Goal: Communication & Community: Answer question/provide support

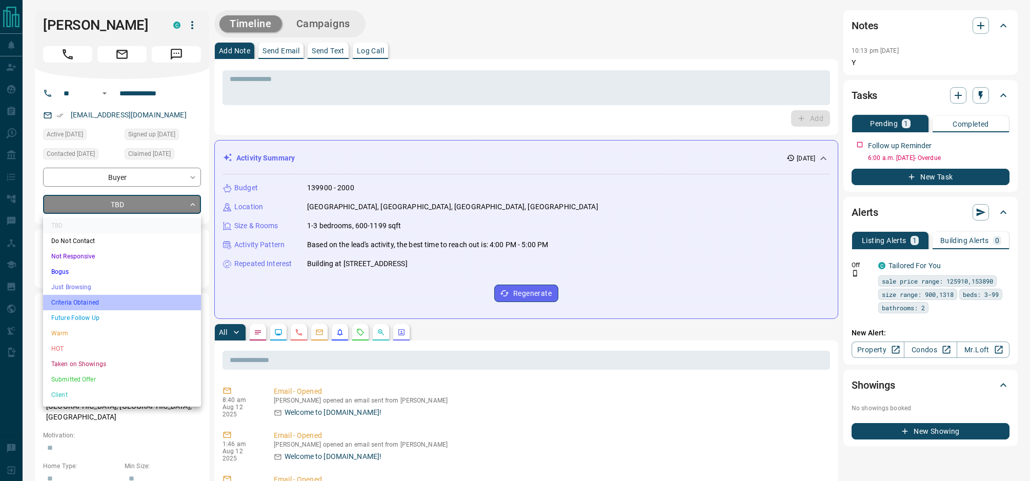
click at [122, 303] on li "Criteria Obtained" at bounding box center [122, 302] width 158 height 15
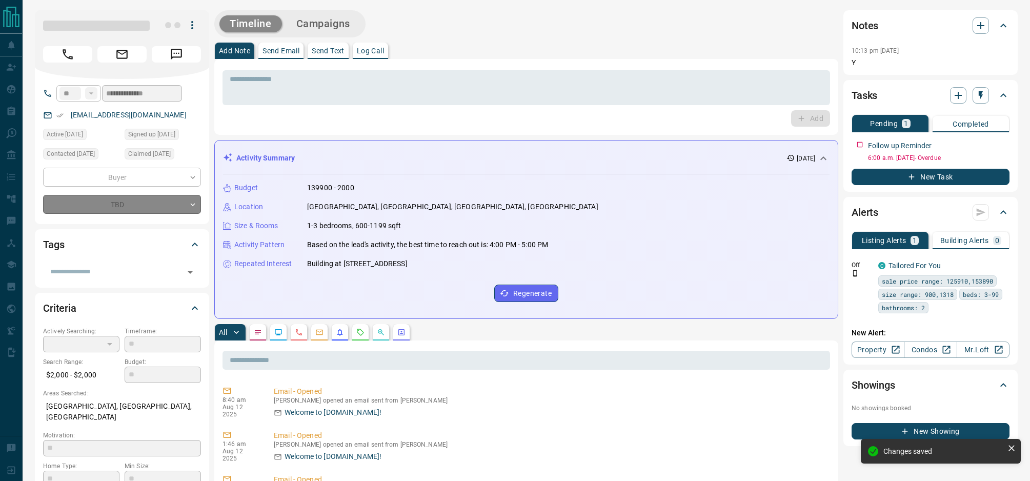
type input "*"
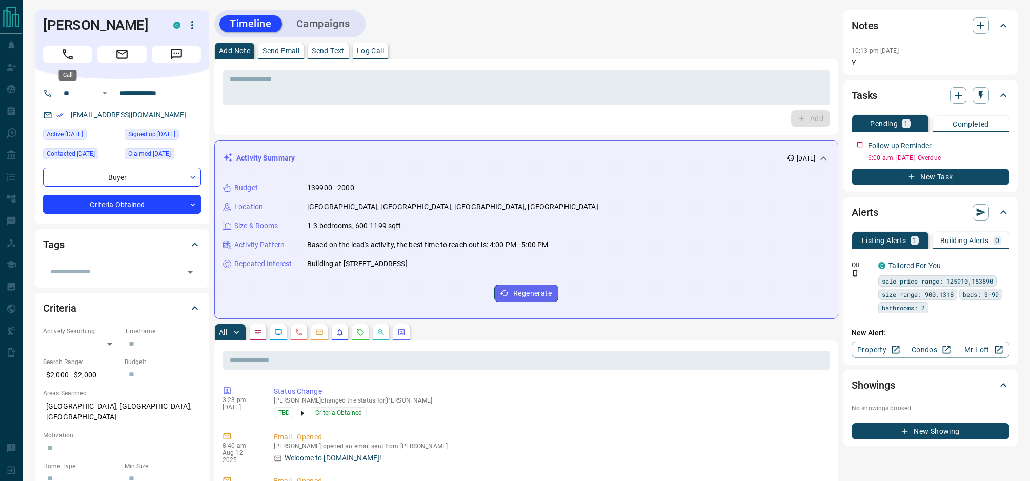
click at [74, 54] on button "Call" at bounding box center [67, 54] width 49 height 16
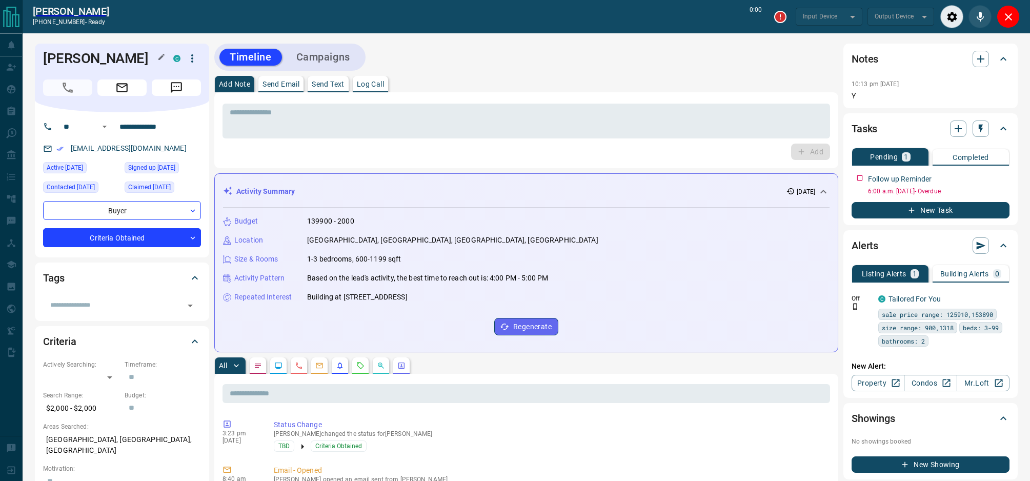
type input "*******"
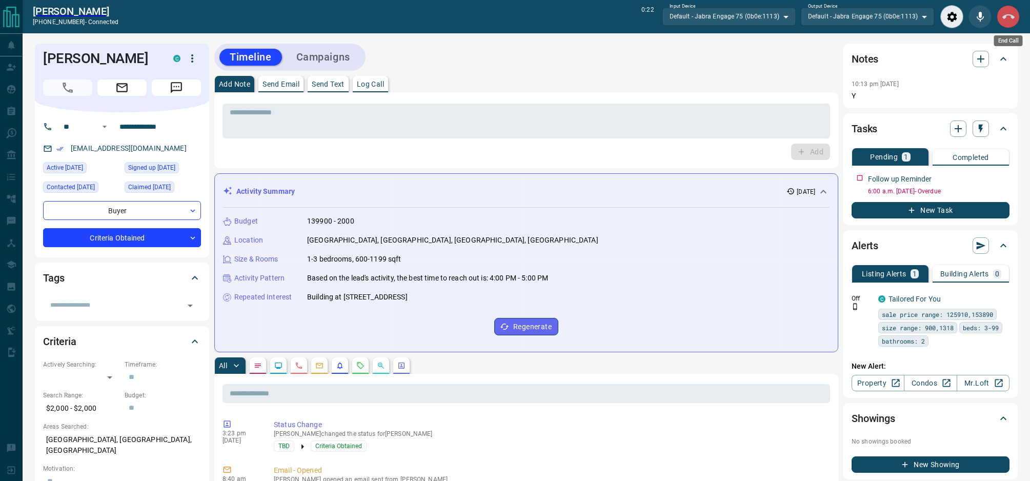
click at [1012, 11] on icon "End Call" at bounding box center [1008, 17] width 12 height 12
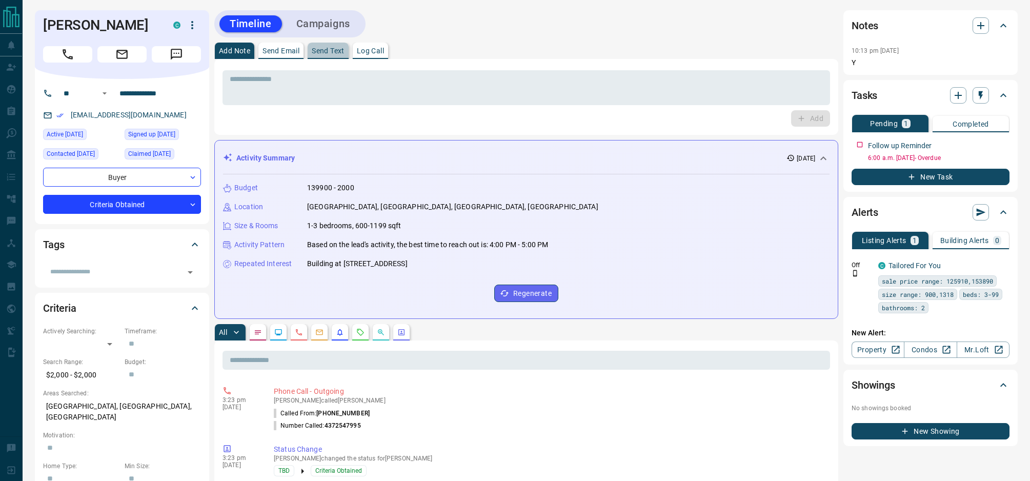
click at [332, 54] on p "Send Text" at bounding box center [328, 50] width 33 height 7
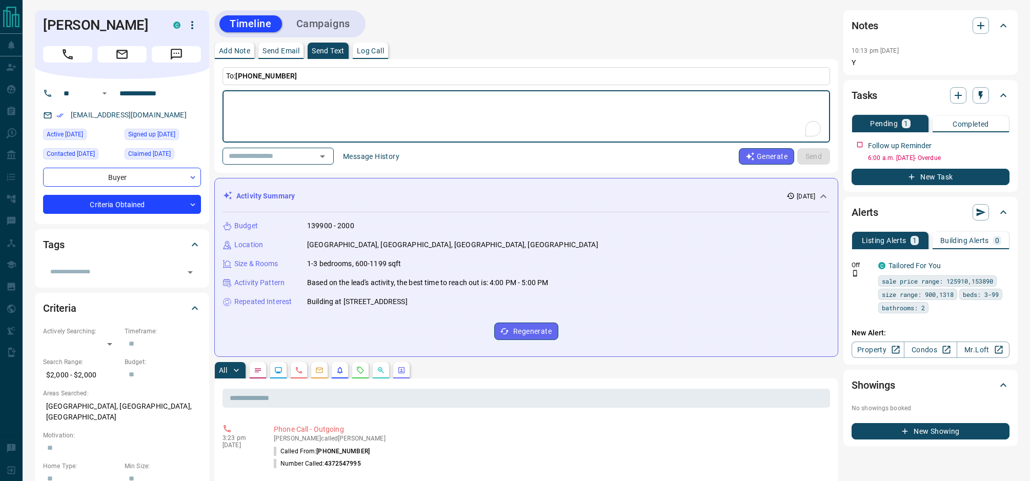
click at [369, 160] on button "Message History" at bounding box center [371, 156] width 69 height 16
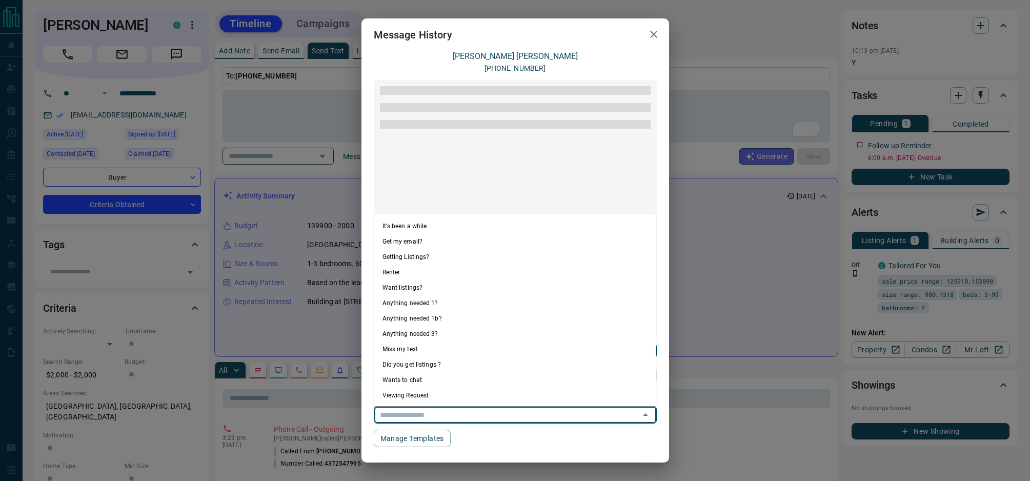
click at [470, 420] on input "text" at bounding box center [501, 414] width 250 height 13
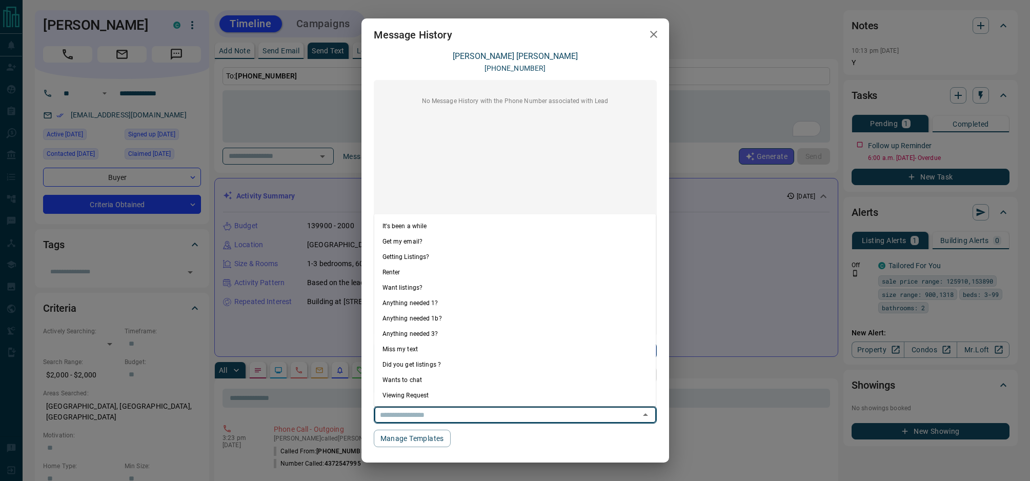
click at [447, 307] on li "Anything needed 1?" at bounding box center [515, 302] width 282 height 15
type textarea "**********"
type input "**********"
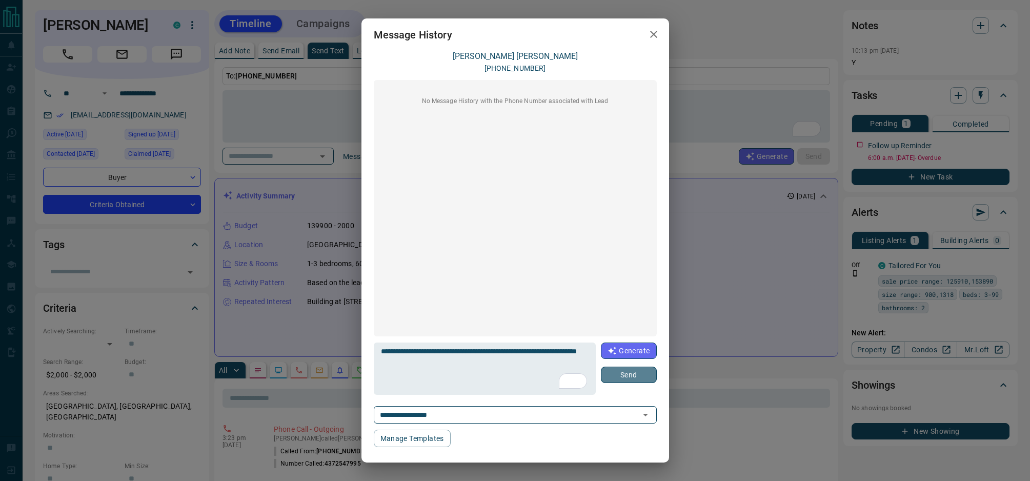
click at [634, 379] on button "Send" at bounding box center [628, 375] width 55 height 16
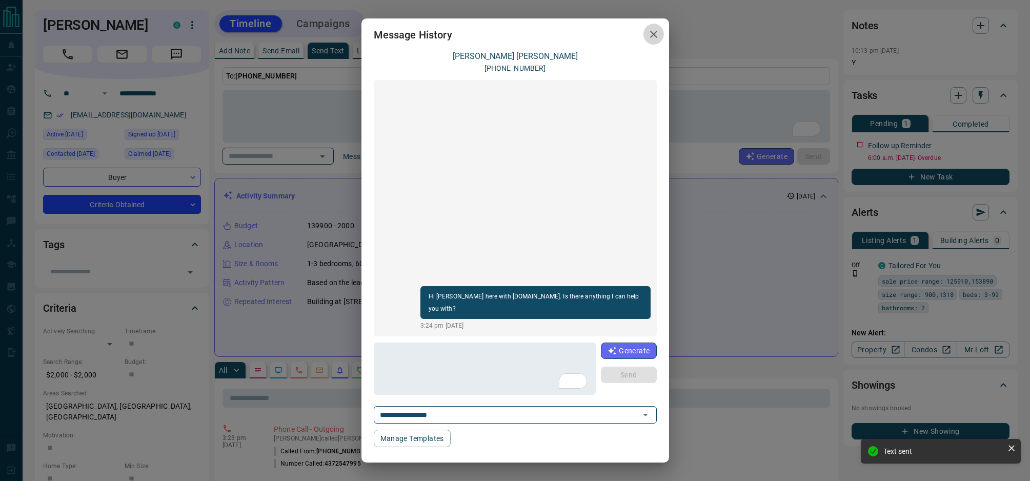
click at [657, 31] on icon "button" at bounding box center [654, 34] width 12 height 12
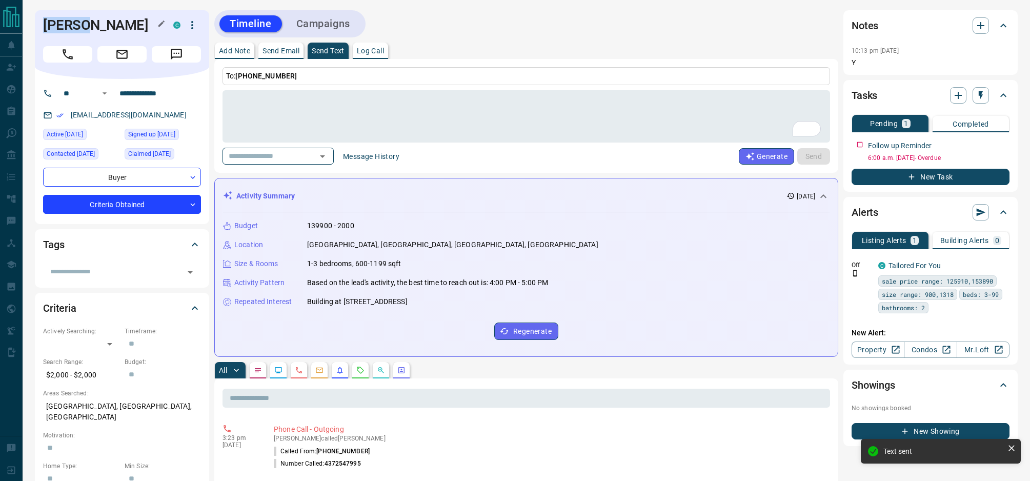
drag, startPoint x: 95, startPoint y: 25, endPoint x: 44, endPoint y: 26, distance: 51.3
click at [44, 26] on h1 "[PERSON_NAME]" at bounding box center [100, 25] width 115 height 16
copy h1 "[PERSON_NAME]"
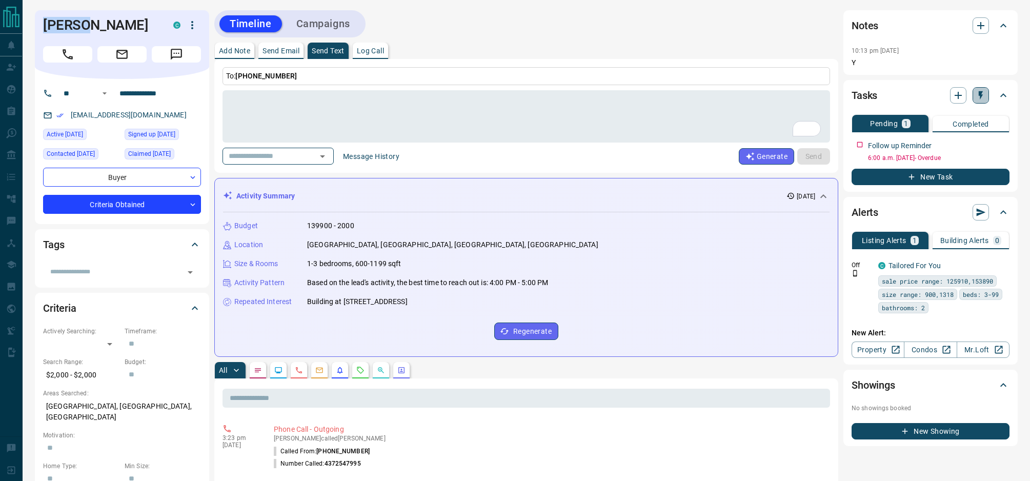
click at [981, 103] on button "button" at bounding box center [981, 95] width 16 height 16
drag, startPoint x: 965, startPoint y: 123, endPoint x: 964, endPoint y: 117, distance: 6.2
click at [964, 117] on ul "1 Day Follow-Up 3 Day Follow-Up 1 Week Follow-Up 1 Month Follow-Up 3 Month Foll…" at bounding box center [955, 146] width 70 height 85
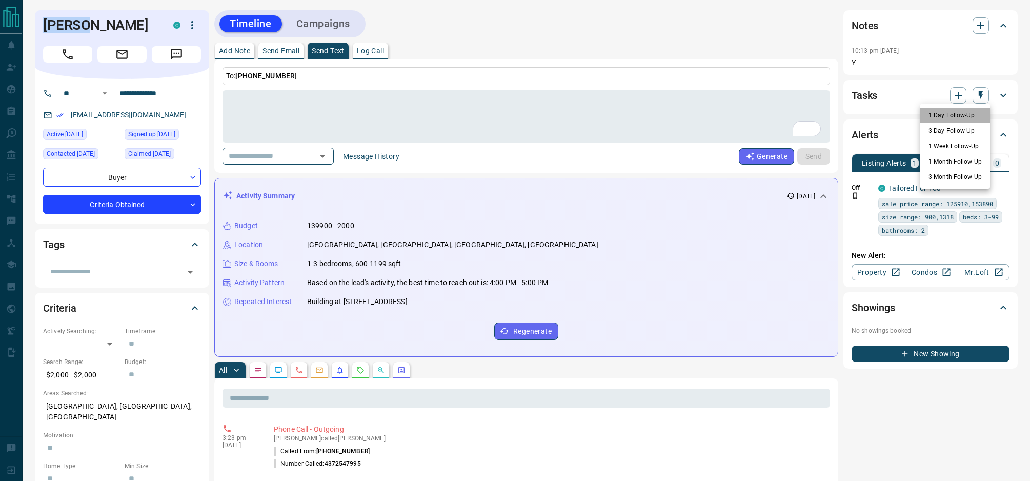
click at [964, 116] on li "1 Day Follow-Up" at bounding box center [955, 115] width 70 height 15
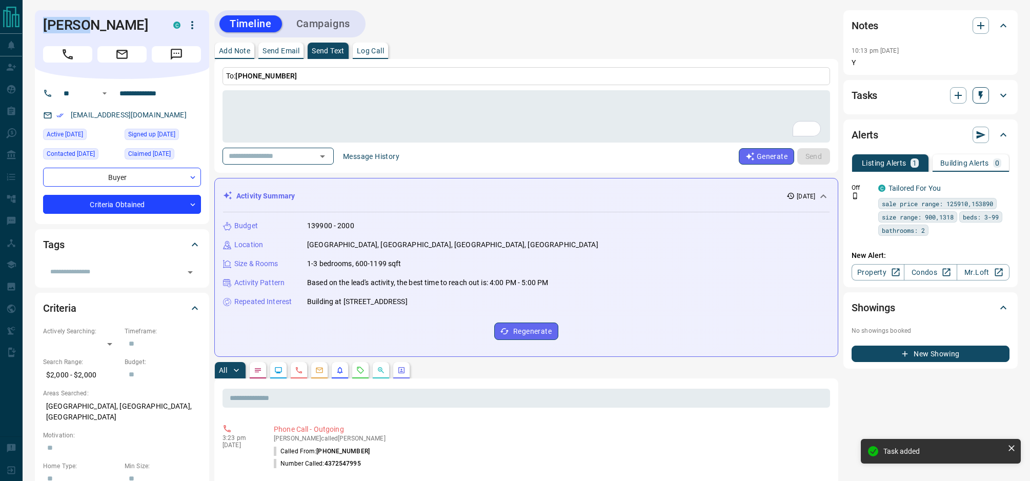
click at [981, 95] on icon "button" at bounding box center [981, 95] width 4 height 9
click at [957, 143] on li "1 Week Follow-Up" at bounding box center [955, 145] width 70 height 15
